Goal: Information Seeking & Learning: Learn about a topic

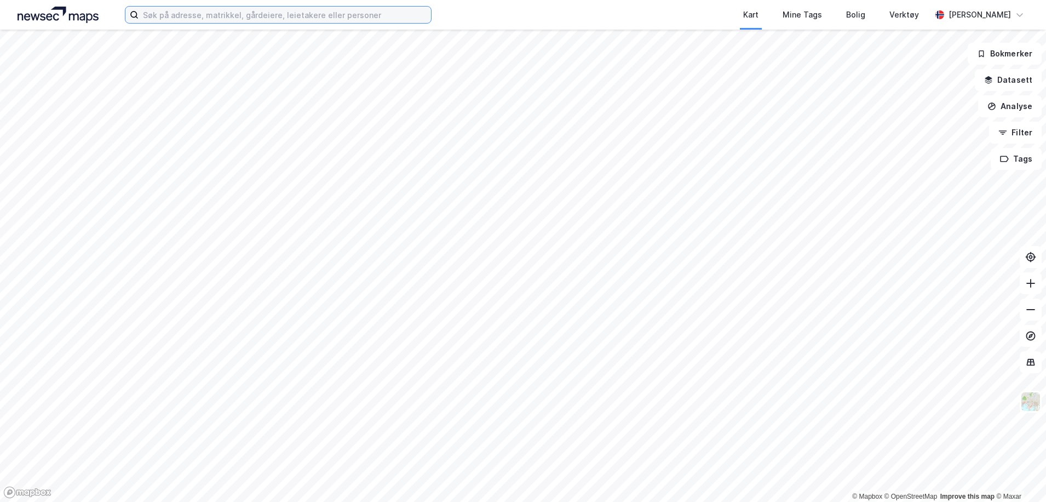
click at [214, 17] on input at bounding box center [285, 15] width 292 height 16
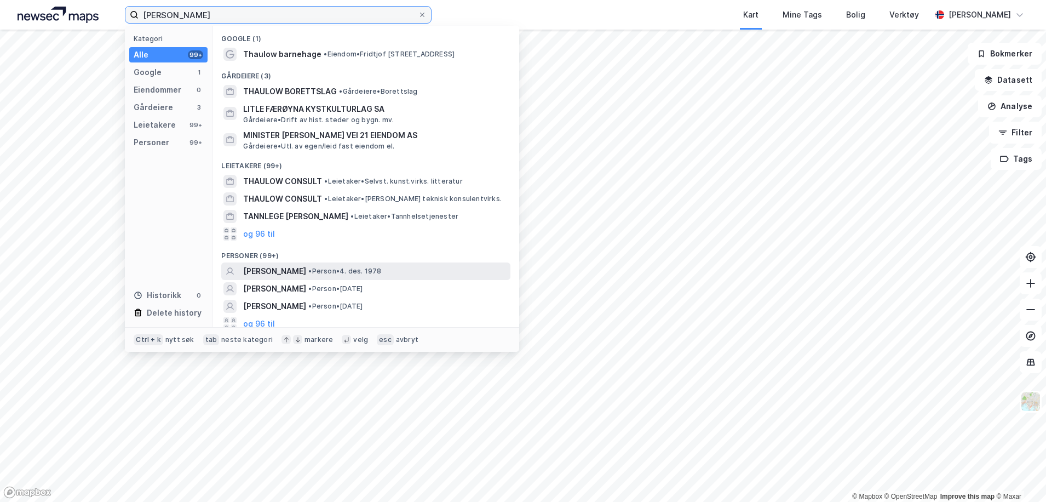
type input "[PERSON_NAME]"
click at [306, 271] on span "[PERSON_NAME]" at bounding box center [274, 271] width 63 height 13
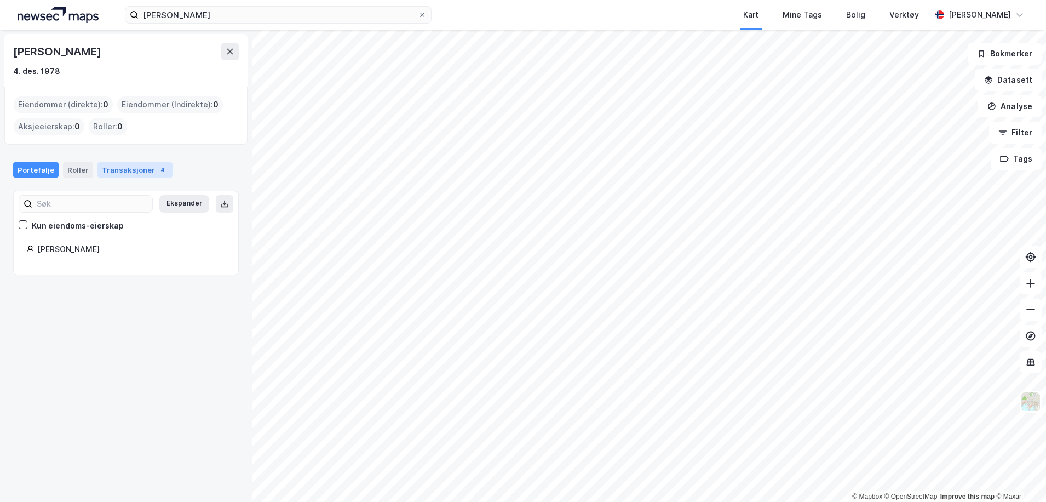
click at [138, 171] on div "Transaksjoner 4" at bounding box center [134, 169] width 75 height 15
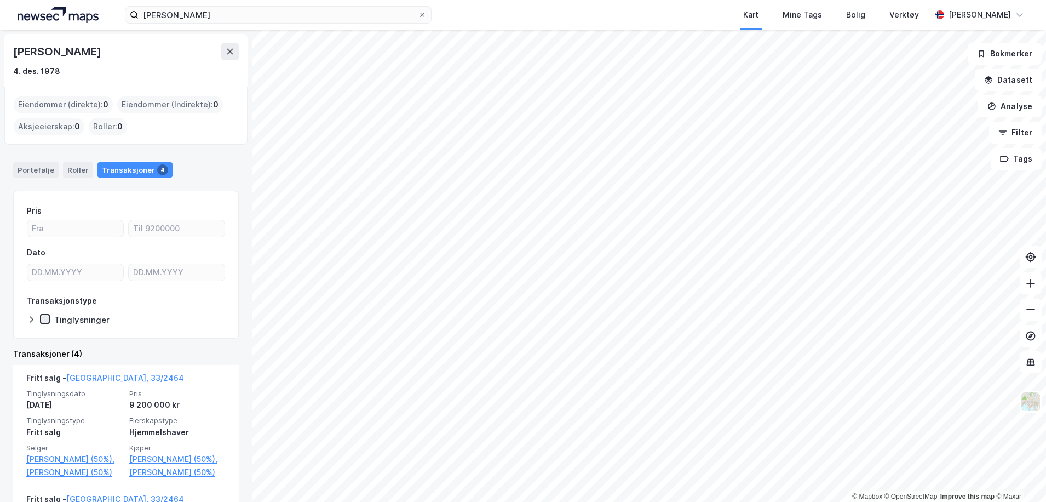
click at [46, 317] on icon at bounding box center [45, 319] width 8 height 8
click at [177, 105] on div "Eiendommer (Indirekte) : 0" at bounding box center [170, 105] width 106 height 18
click at [58, 104] on div "Eiendommer (direkte) : 0" at bounding box center [63, 105] width 99 height 18
click at [70, 171] on div "Roller" at bounding box center [78, 169] width 30 height 15
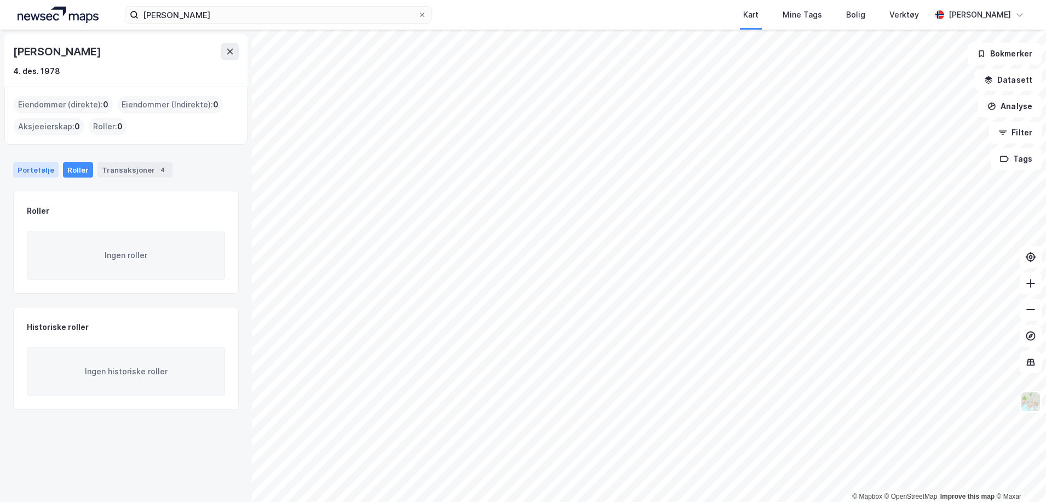
click at [33, 171] on div "Portefølje" at bounding box center [35, 169] width 45 height 15
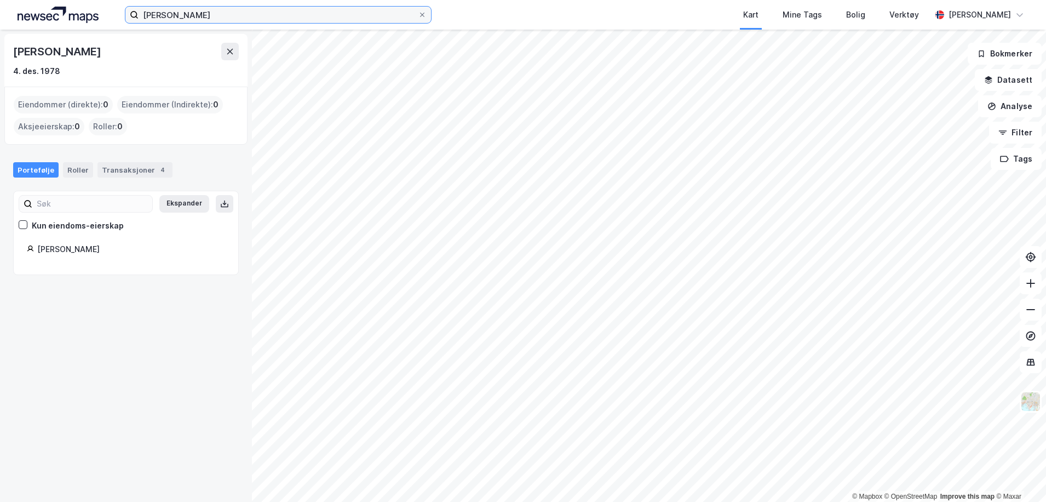
click at [209, 14] on input "[PERSON_NAME]" at bounding box center [278, 15] width 279 height 16
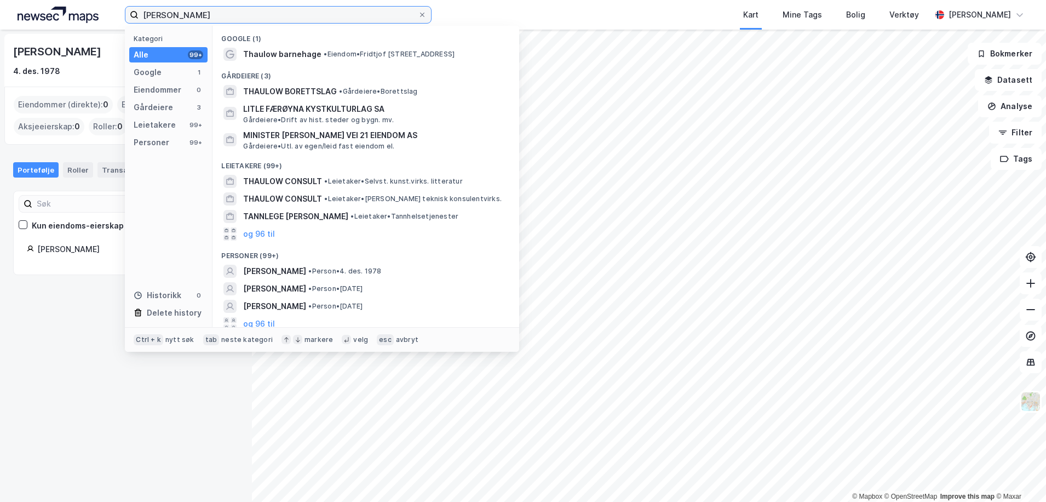
drag, startPoint x: 205, startPoint y: 14, endPoint x: 102, endPoint y: 16, distance: 103.0
click at [102, 16] on div "[PERSON_NAME] Kategori Alle 99+ Google 1 Eiendommer 0 Gårdeiere 3 Leietakere 99…" at bounding box center [523, 15] width 1046 height 30
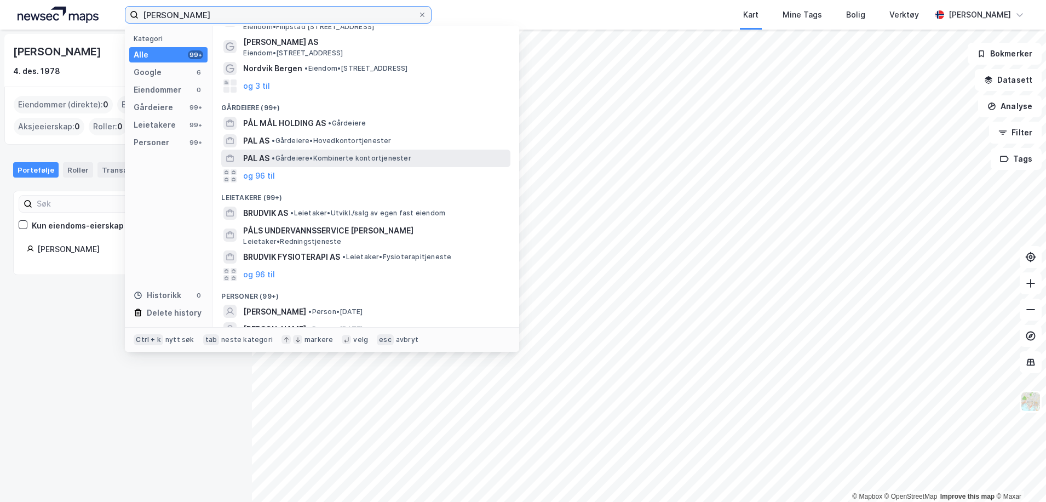
scroll to position [55, 0]
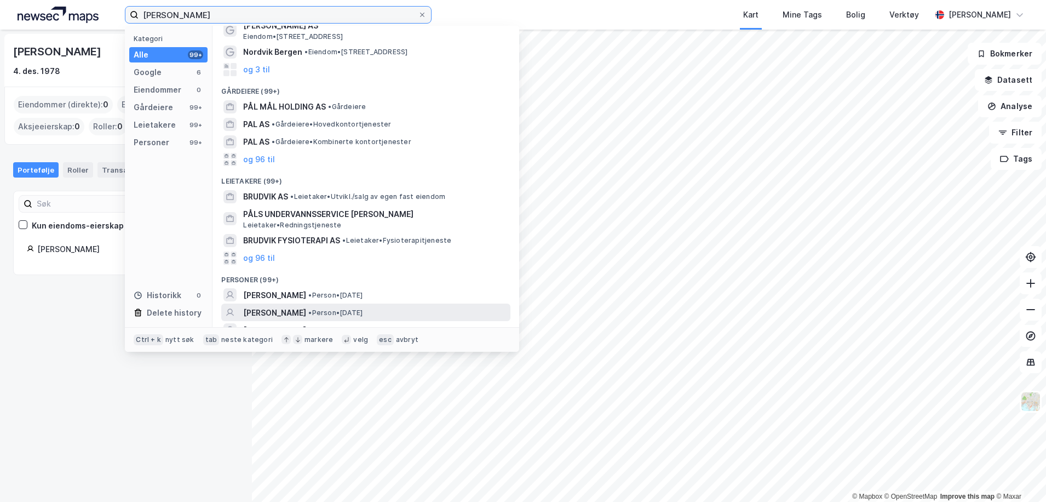
type input "[PERSON_NAME]"
click at [282, 308] on span "[PERSON_NAME]" at bounding box center [274, 312] width 63 height 13
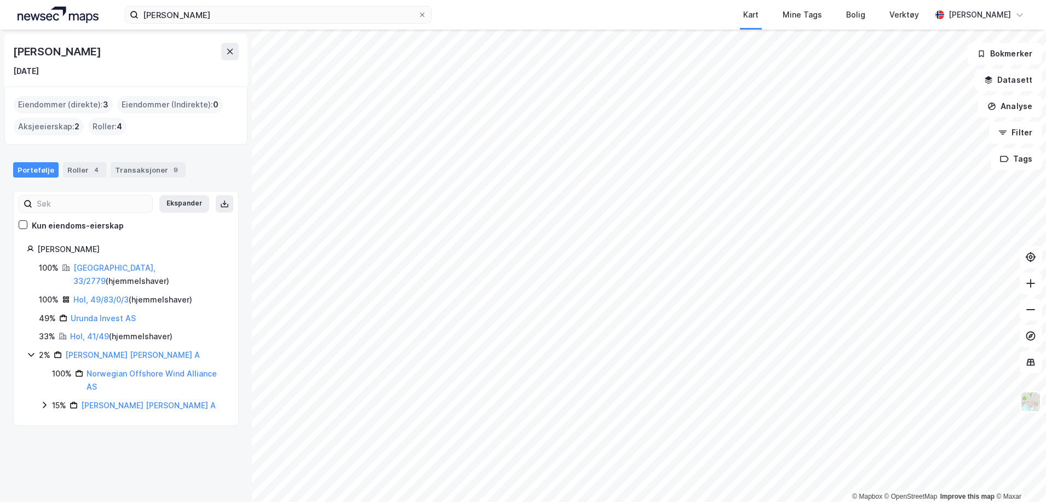
click at [84, 105] on div "Eiendommer (direkte) : 3" at bounding box center [63, 105] width 99 height 18
click at [89, 102] on div "Eiendommer (direkte) : 3" at bounding box center [63, 105] width 99 height 18
click at [165, 105] on div "Eiendommer (Indirekte) : 0" at bounding box center [170, 105] width 106 height 18
click at [65, 104] on div "Eiendommer (direkte) : 3" at bounding box center [63, 105] width 99 height 18
click at [85, 167] on div "Roller 4" at bounding box center [84, 169] width 43 height 15
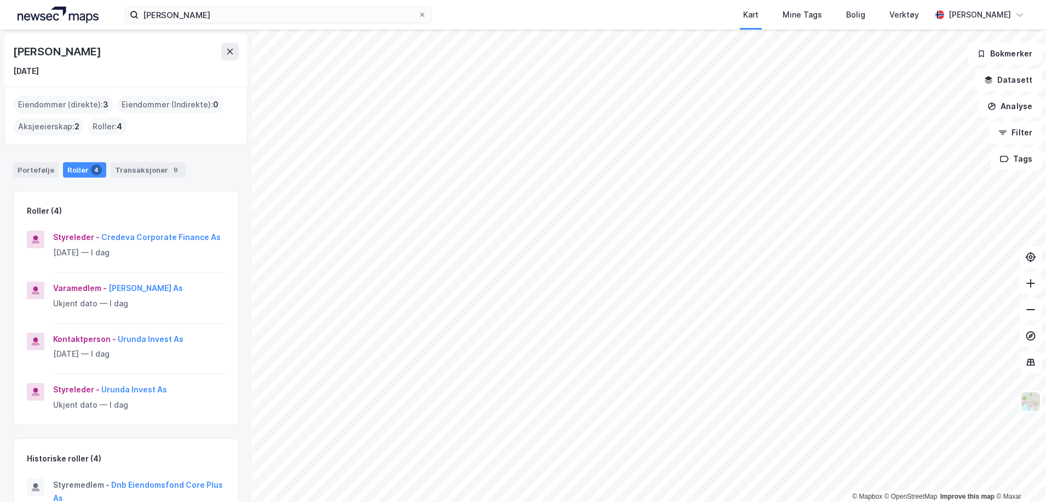
click at [154, 158] on div "Portefølje Roller 4 Transaksjoner 9" at bounding box center [126, 165] width 252 height 33
click at [156, 169] on div "Transaksjoner 9" at bounding box center [148, 169] width 75 height 15
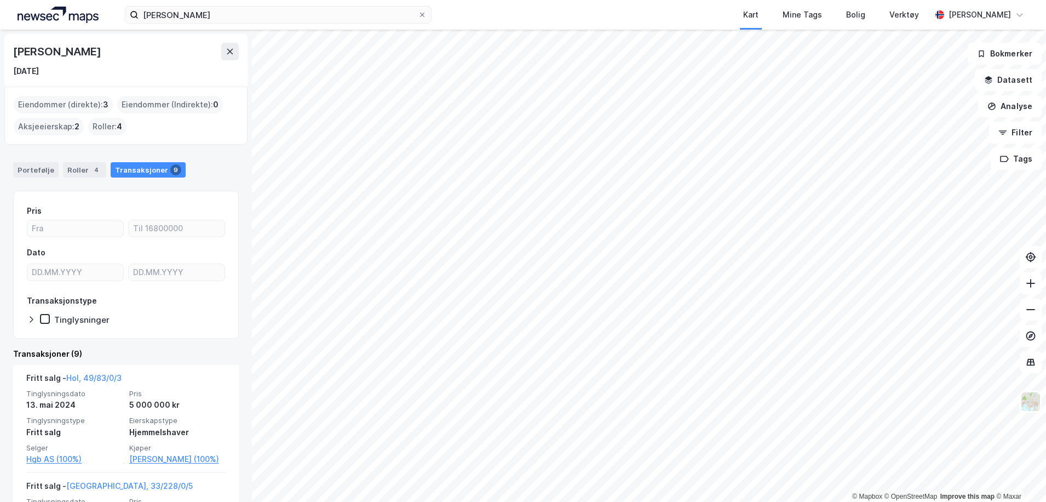
click at [71, 104] on div "Eiendommer (direkte) : 3" at bounding box center [63, 105] width 99 height 18
click at [72, 104] on div "Eiendommer (direkte) : 3" at bounding box center [63, 105] width 99 height 18
drag, startPoint x: 72, startPoint y: 104, endPoint x: 56, endPoint y: 106, distance: 16.0
click at [55, 106] on div "Eiendommer (direkte) : 3" at bounding box center [63, 105] width 99 height 18
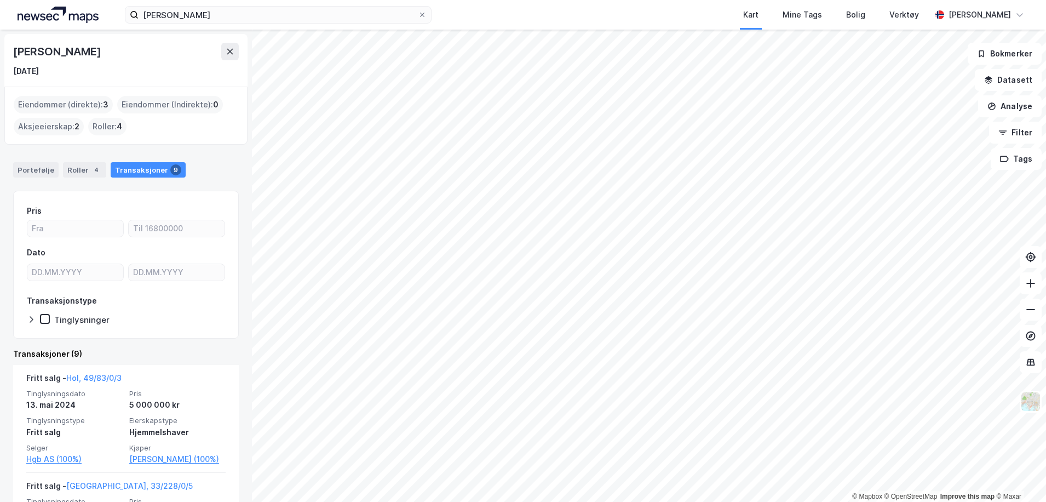
click at [57, 106] on div "Eiendommer (direkte) : 3" at bounding box center [63, 105] width 99 height 18
click at [106, 106] on span "3" at bounding box center [105, 104] width 5 height 13
drag, startPoint x: 15, startPoint y: 50, endPoint x: 85, endPoint y: 49, distance: 70.1
click at [85, 49] on div "[PERSON_NAME]" at bounding box center [126, 52] width 226 height 18
drag, startPoint x: 85, startPoint y: 49, endPoint x: 58, endPoint y: 67, distance: 32.5
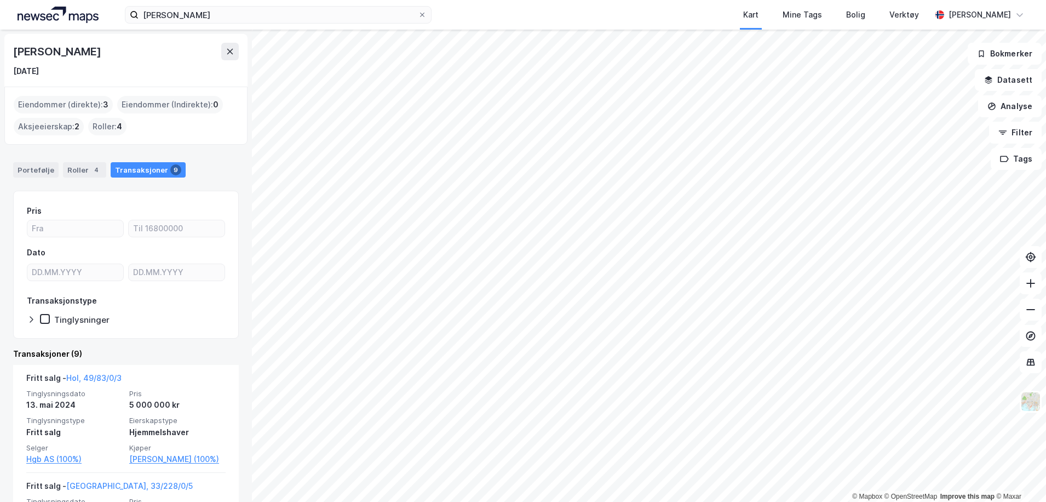
click at [58, 66] on div "[DATE]" at bounding box center [126, 71] width 226 height 13
click at [95, 104] on div "Eiendommer (direkte) : 3" at bounding box center [63, 105] width 99 height 18
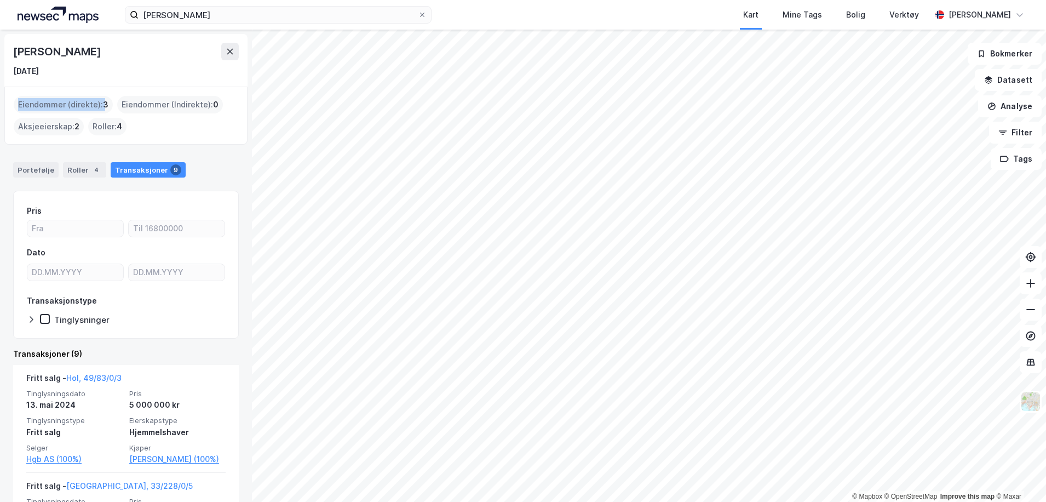
click at [95, 104] on div "Eiendommer (direkte) : 3" at bounding box center [63, 105] width 99 height 18
click at [91, 175] on div "4" at bounding box center [96, 169] width 11 height 11
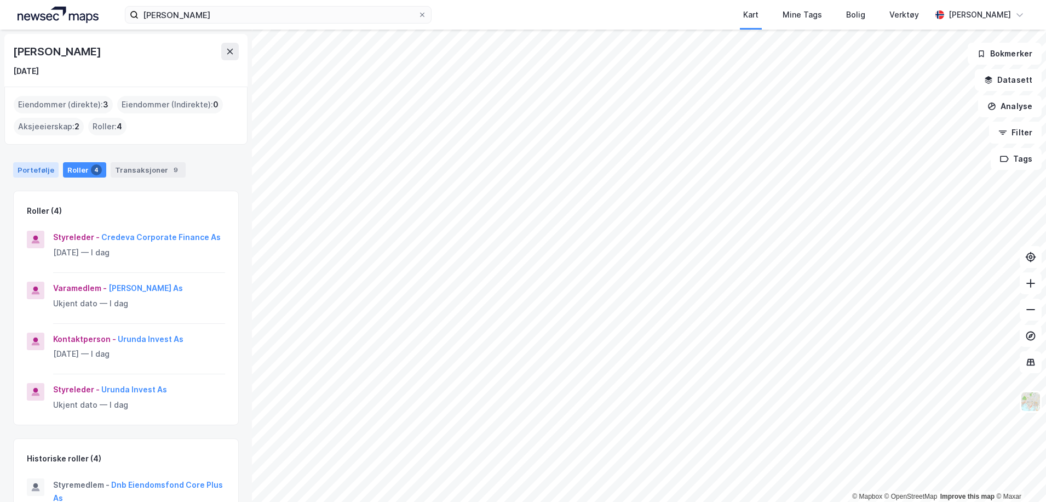
click at [37, 174] on div "Portefølje" at bounding box center [35, 169] width 45 height 15
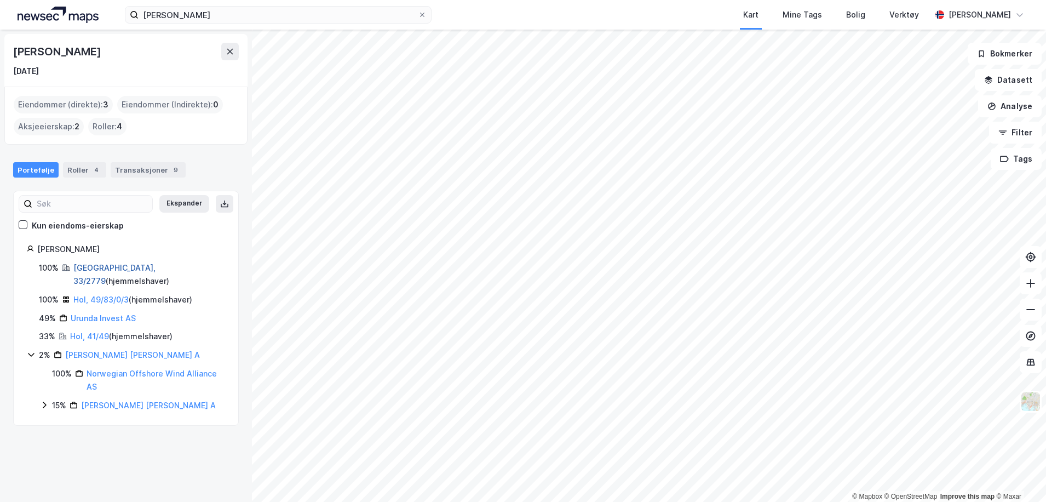
click at [99, 268] on link "[GEOGRAPHIC_DATA], 33/2779" at bounding box center [114, 274] width 82 height 22
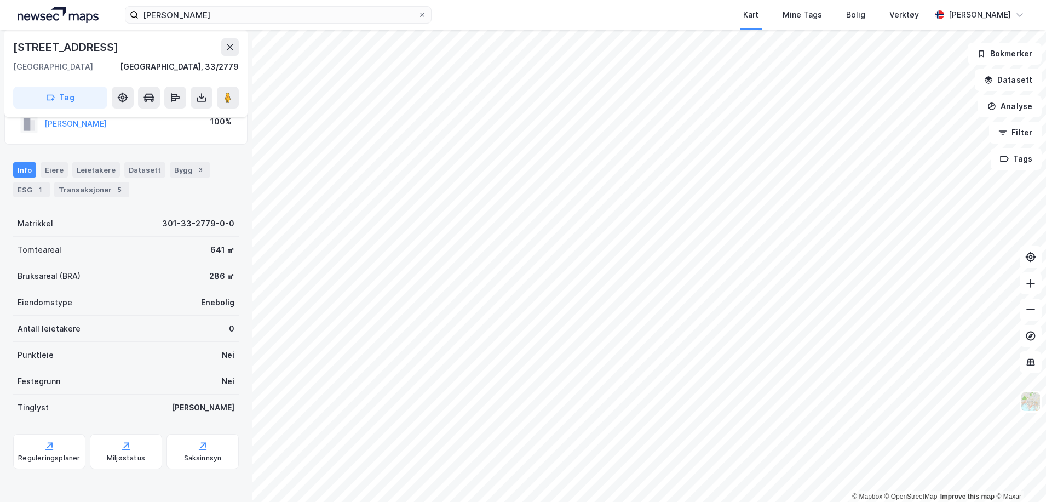
scroll to position [73, 0]
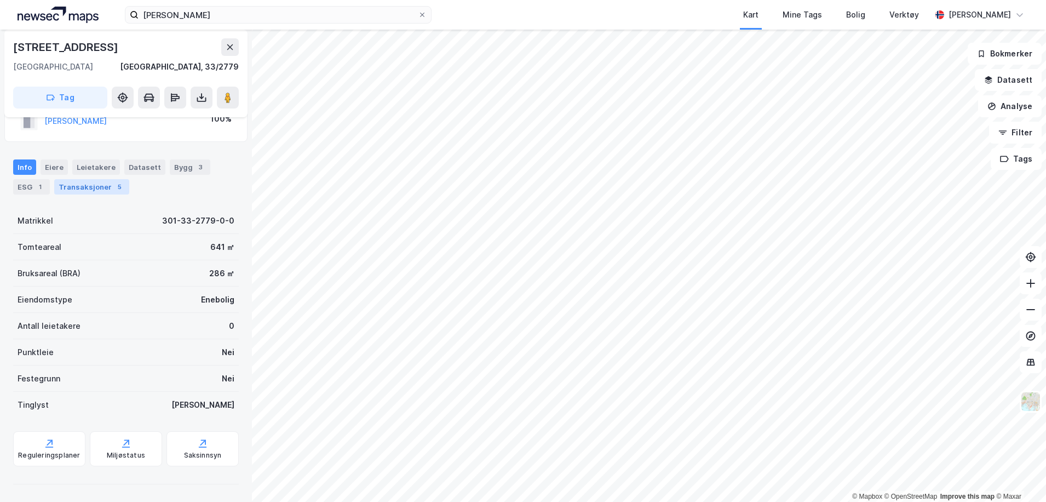
click at [105, 188] on div "Transaksjoner 5" at bounding box center [91, 186] width 75 height 15
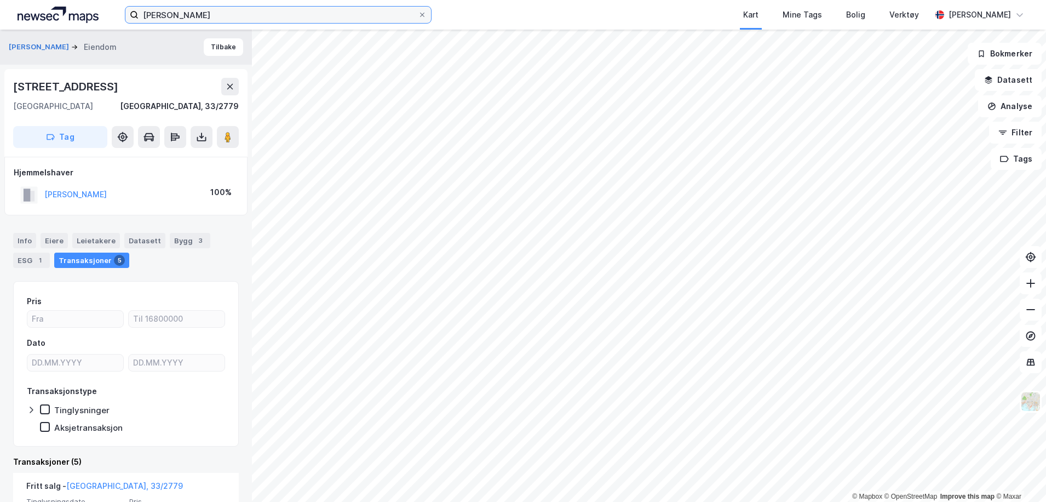
drag, startPoint x: 217, startPoint y: 16, endPoint x: -37, endPoint y: 13, distance: 254.2
click at [0, 13] on html "[PERSON_NAME] Kart Mine Tags Bolig Verktøy [PERSON_NAME] © Mapbox © OpenStreetM…" at bounding box center [523, 251] width 1046 height 502
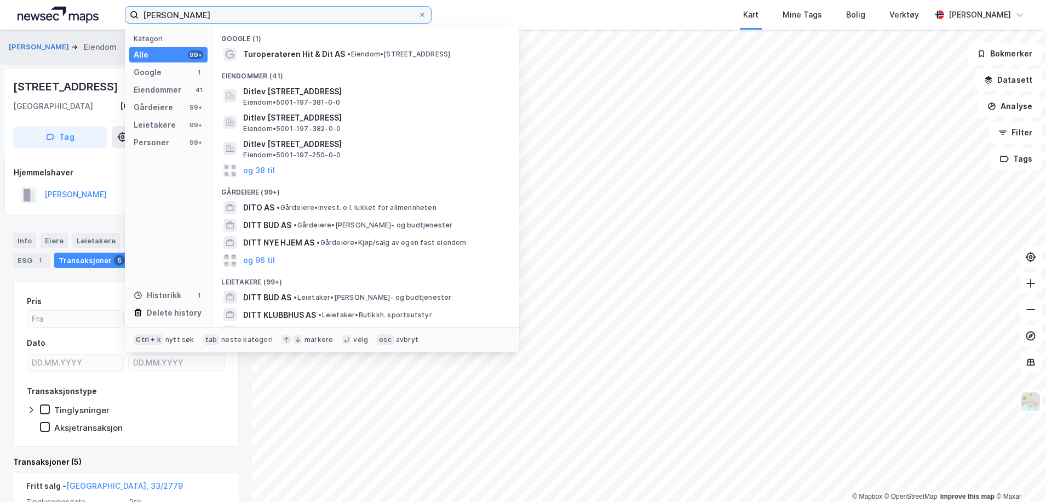
type input "[PERSON_NAME]"
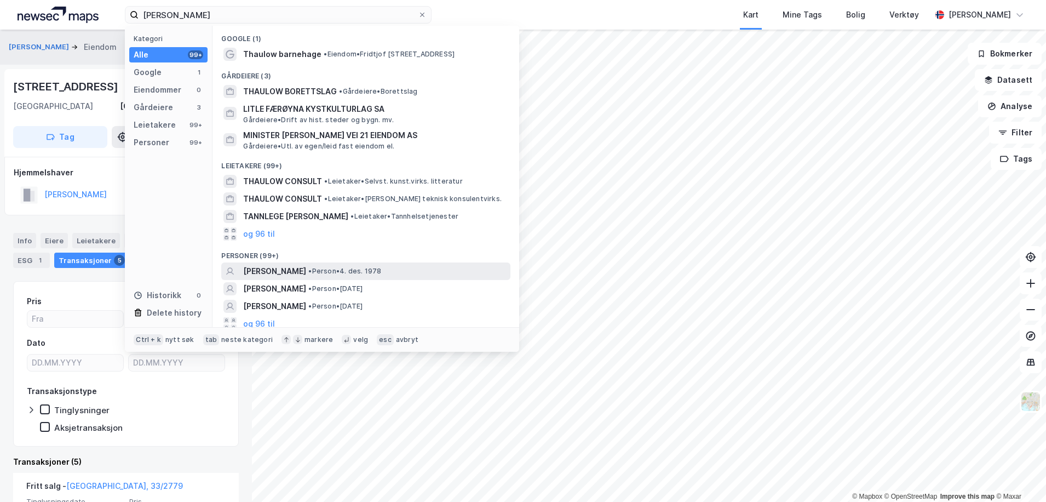
click at [306, 267] on span "[PERSON_NAME]" at bounding box center [274, 271] width 63 height 13
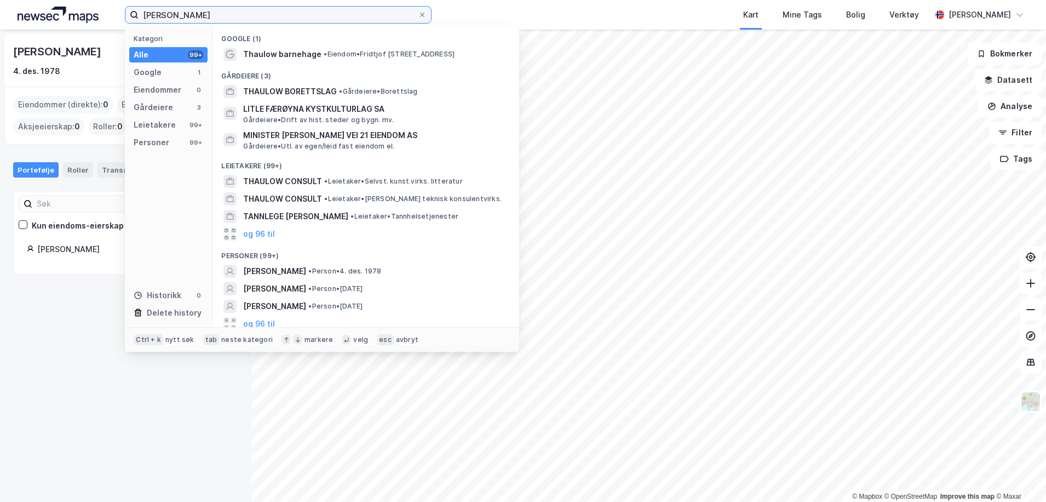
drag, startPoint x: 209, startPoint y: 13, endPoint x: 15, endPoint y: 9, distance: 193.9
click at [24, 5] on div "[PERSON_NAME] Kategori Alle 99+ Google 1 Eiendommer 0 Gårdeiere 3 Leietakere 99…" at bounding box center [523, 15] width 1046 height 30
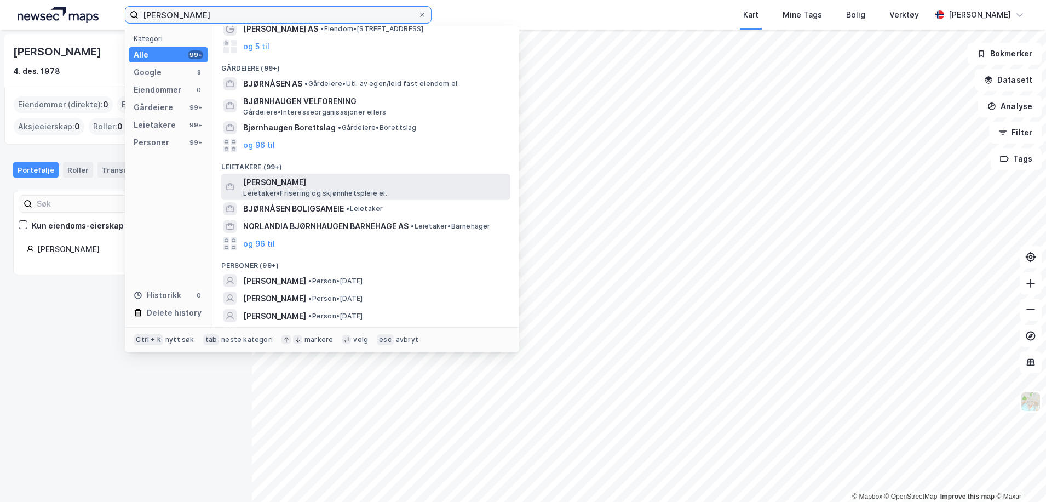
scroll to position [84, 0]
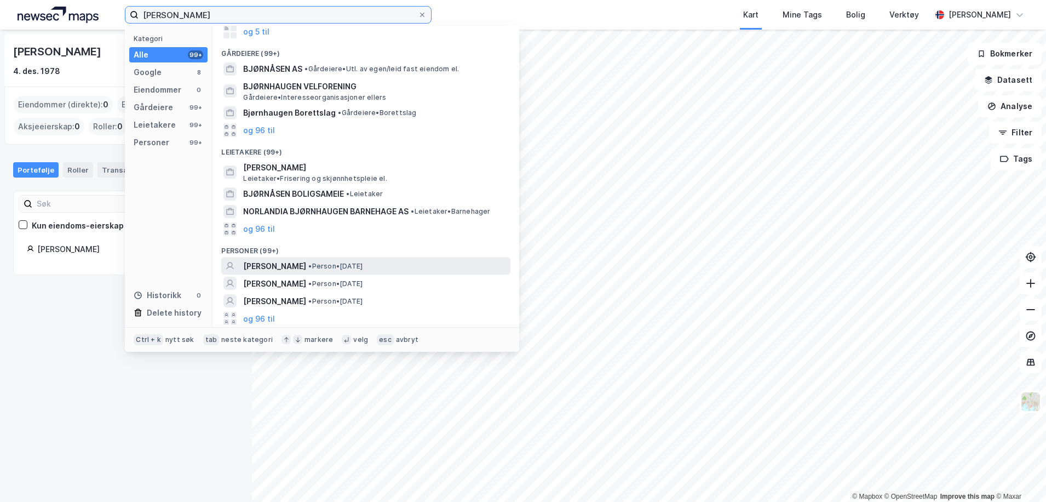
type input "[PERSON_NAME]"
click at [312, 266] on span "•" at bounding box center [309, 266] width 3 height 8
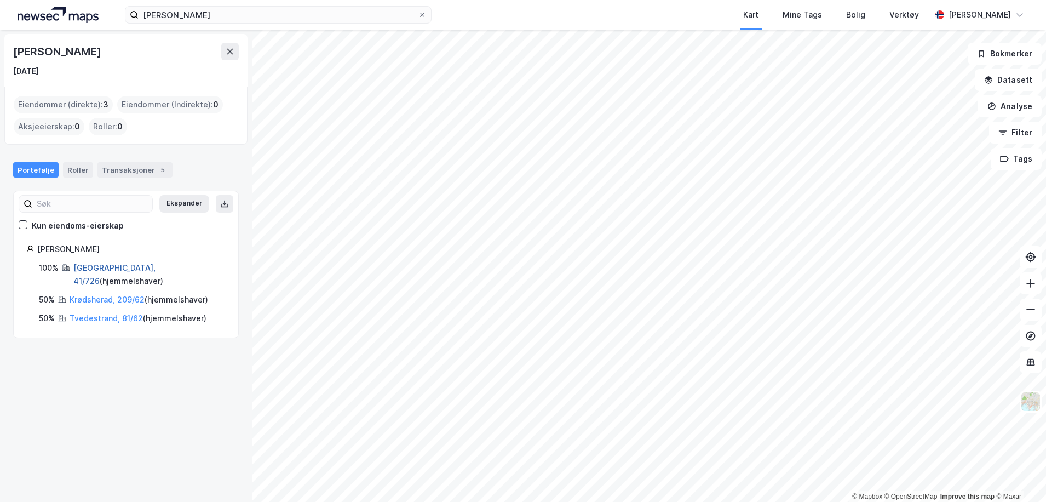
click at [99, 267] on link "[GEOGRAPHIC_DATA], 41/726" at bounding box center [114, 274] width 82 height 22
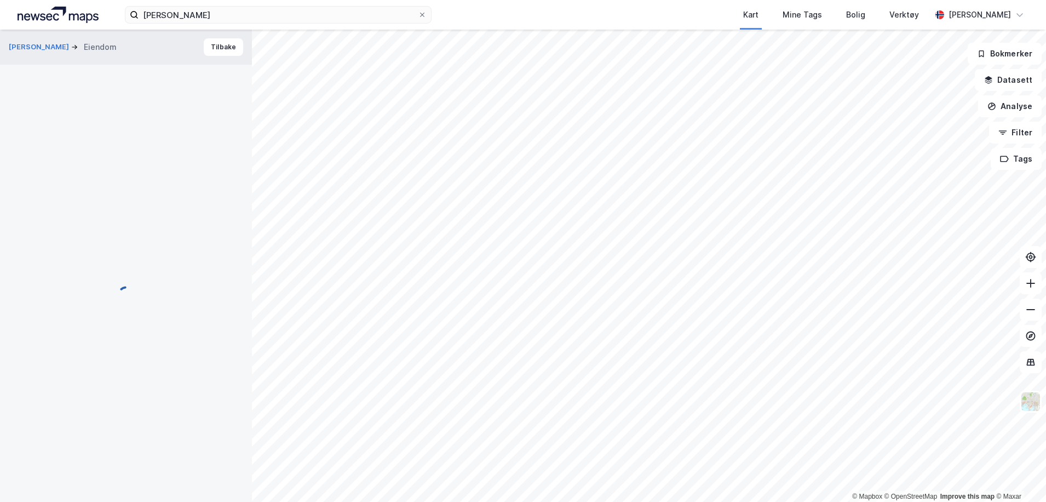
scroll to position [2, 0]
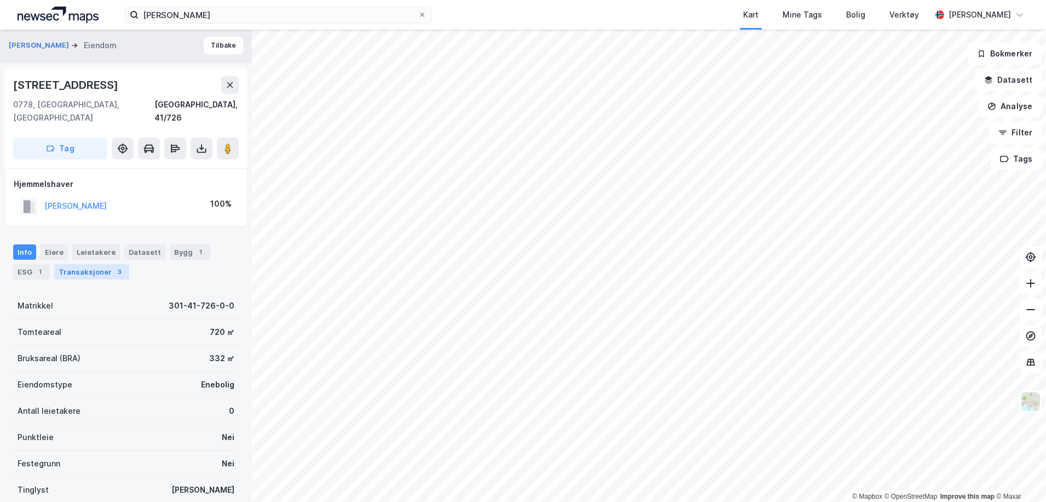
click at [83, 264] on div "Transaksjoner 3" at bounding box center [91, 271] width 75 height 15
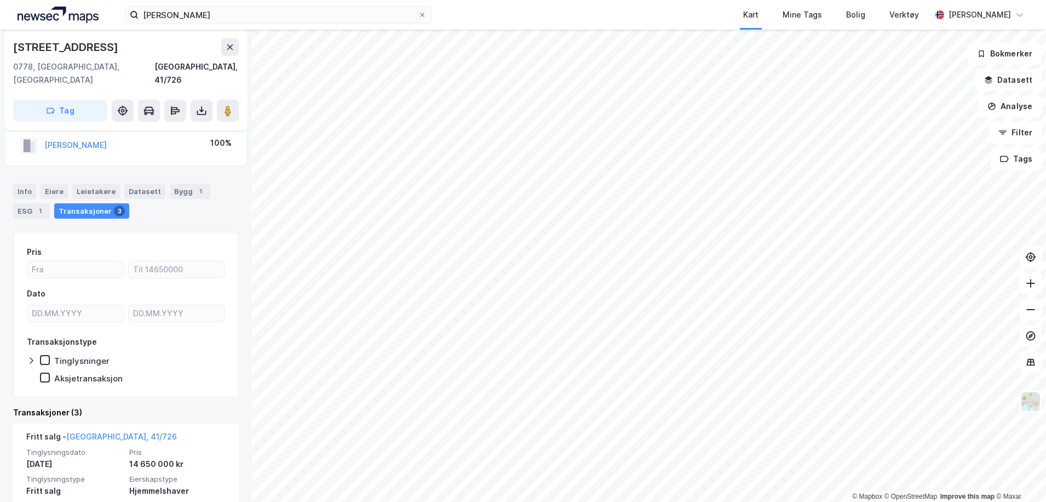
scroll to position [164, 0]
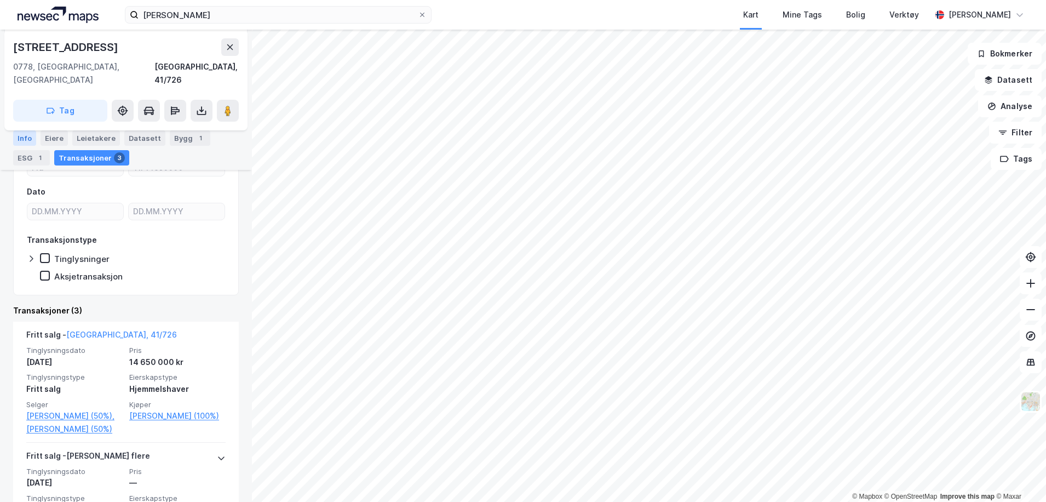
click at [22, 142] on div "Info" at bounding box center [24, 137] width 23 height 15
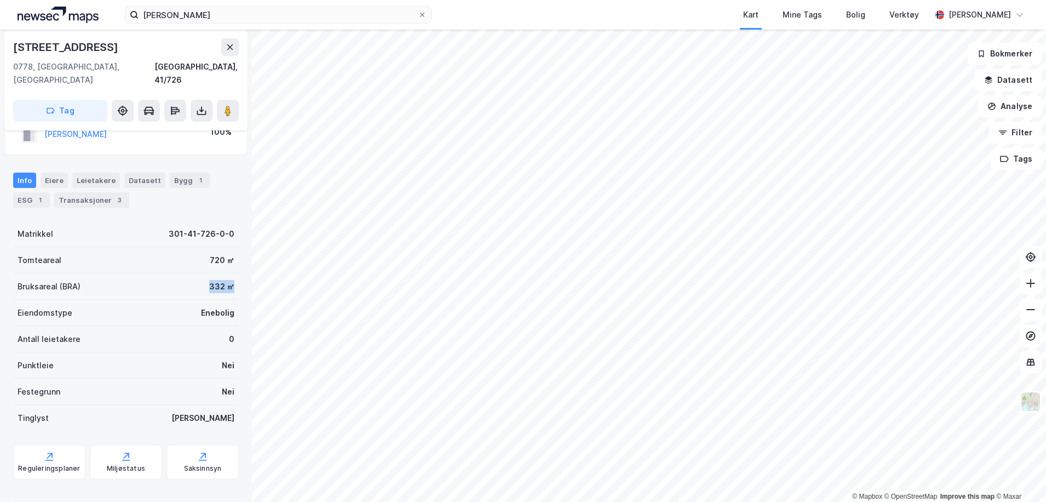
drag, startPoint x: 202, startPoint y: 272, endPoint x: 224, endPoint y: 272, distance: 21.9
click at [224, 280] on div "332 ㎡" at bounding box center [221, 286] width 25 height 13
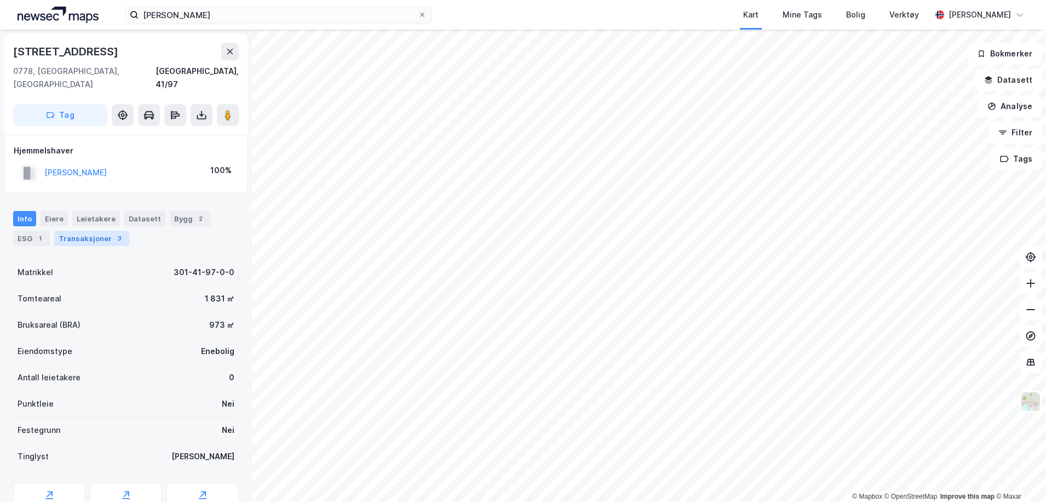
click at [91, 231] on div "Transaksjoner 3" at bounding box center [91, 238] width 75 height 15
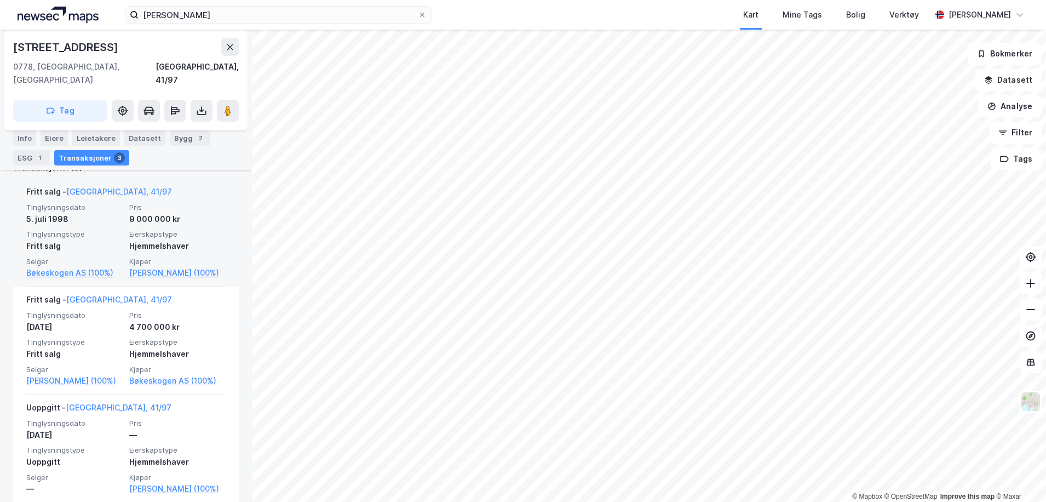
scroll to position [217, 0]
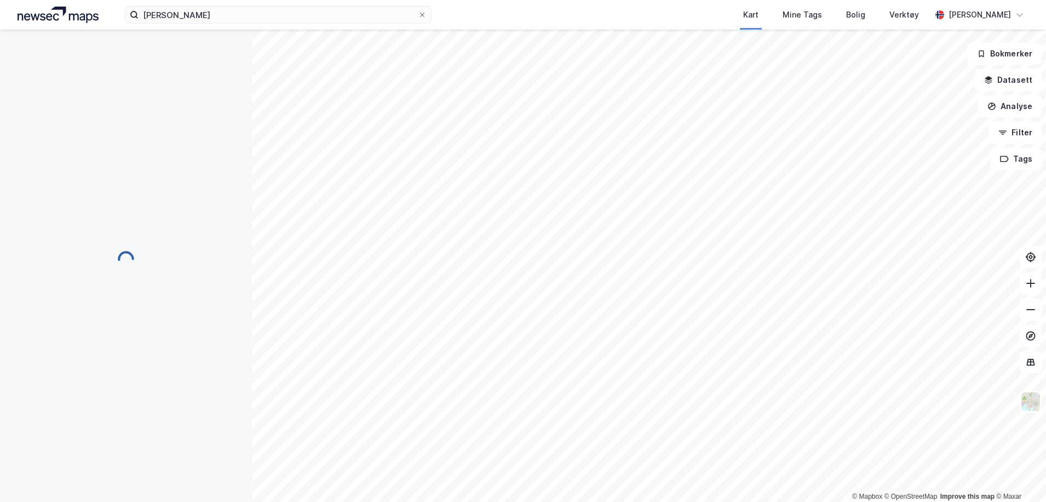
scroll to position [1, 0]
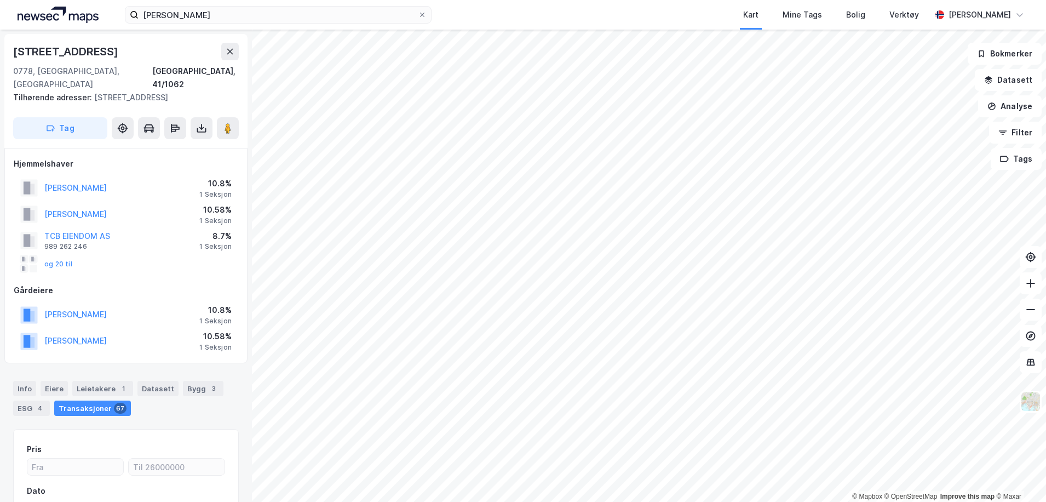
scroll to position [1, 0]
